Goal: Transaction & Acquisition: Obtain resource

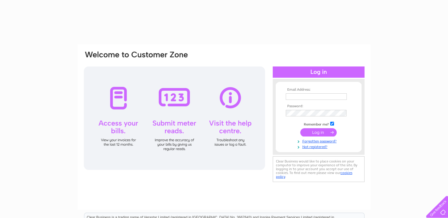
type input "info@broughtonrail.uk"
click at [312, 131] on input "submit" at bounding box center [318, 132] width 36 height 8
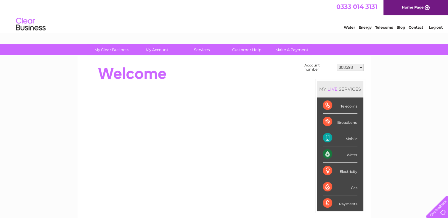
click at [360, 67] on select "308598 2030545 30298348" at bounding box center [349, 67] width 27 height 7
select select "2030545"
click at [336, 64] on select "308598 2030545 30298348" at bounding box center [349, 67] width 27 height 7
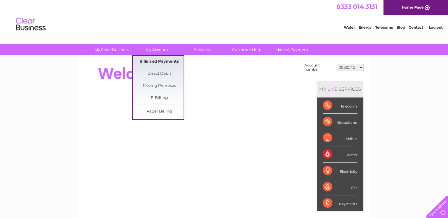
click at [159, 59] on link "Bills and Payments" at bounding box center [159, 62] width 49 height 12
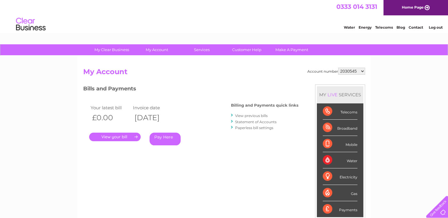
click at [361, 70] on select "308598 2030545 30298348" at bounding box center [351, 71] width 27 height 7
select select "30298348"
click at [338, 68] on select "308598 2030545 30298348" at bounding box center [351, 71] width 27 height 7
click at [248, 115] on link "View previous bills" at bounding box center [251, 116] width 33 height 4
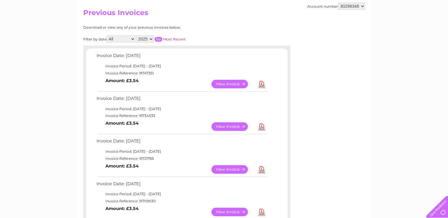
click at [262, 126] on link "Download" at bounding box center [261, 127] width 7 height 9
click at [261, 83] on link "Download" at bounding box center [261, 84] width 7 height 9
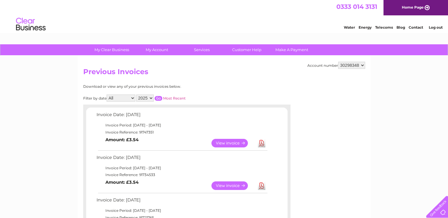
click at [356, 66] on select "308598 2030545 30298348" at bounding box center [351, 65] width 27 height 7
select select "308598"
click at [338, 62] on select "308598 2030545 30298348" at bounding box center [351, 65] width 27 height 7
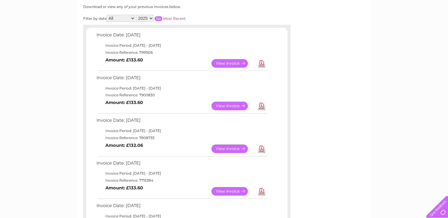
scroll to position [89, 0]
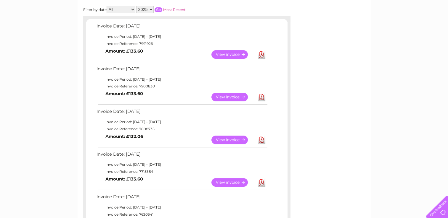
click at [262, 139] on link "Download" at bounding box center [261, 140] width 7 height 9
click at [262, 95] on link "Download" at bounding box center [261, 97] width 7 height 9
click at [259, 53] on link "Download" at bounding box center [261, 54] width 7 height 9
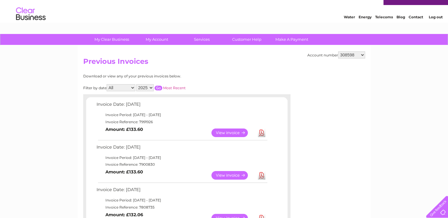
scroll to position [0, 0]
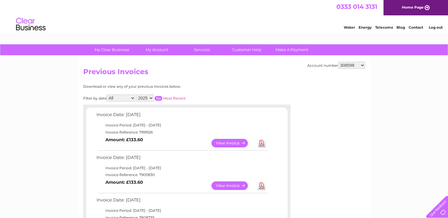
click at [437, 25] on link "Log out" at bounding box center [435, 27] width 14 height 4
